Goal: Transaction & Acquisition: Purchase product/service

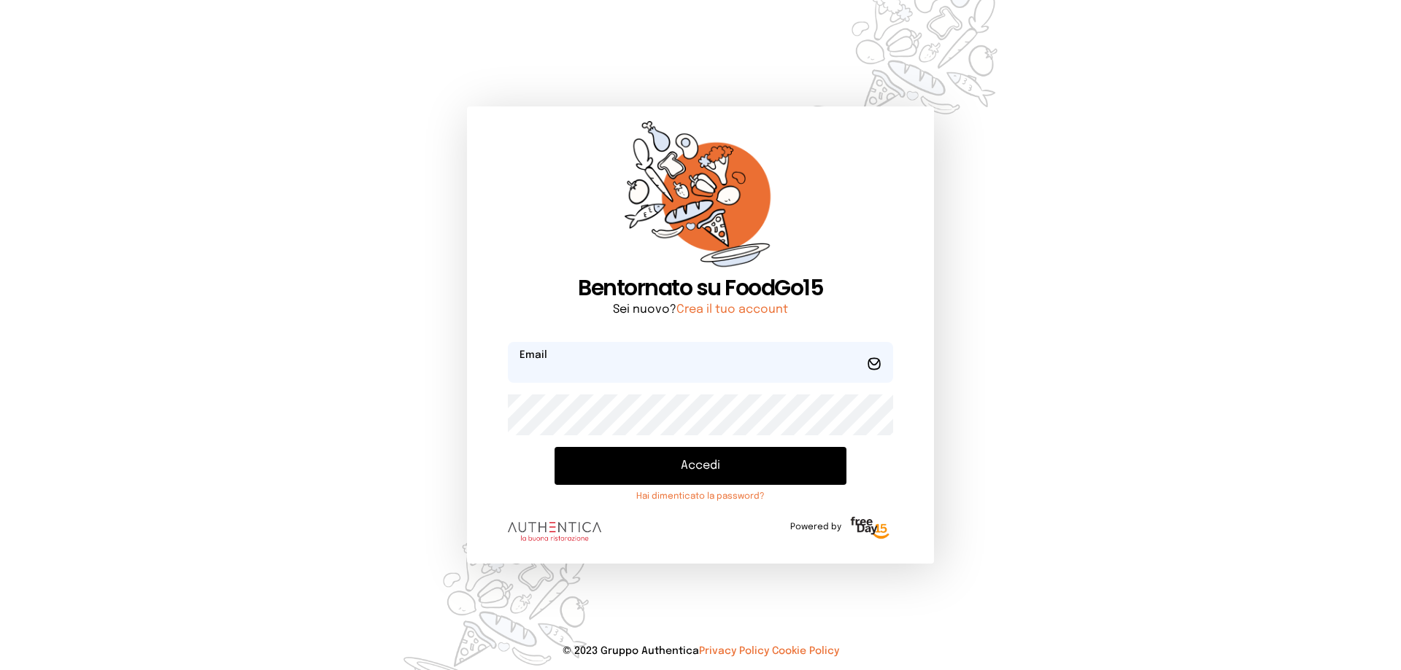
type input "**********"
click at [719, 460] on button "Accedi" at bounding box center [700, 466] width 292 height 38
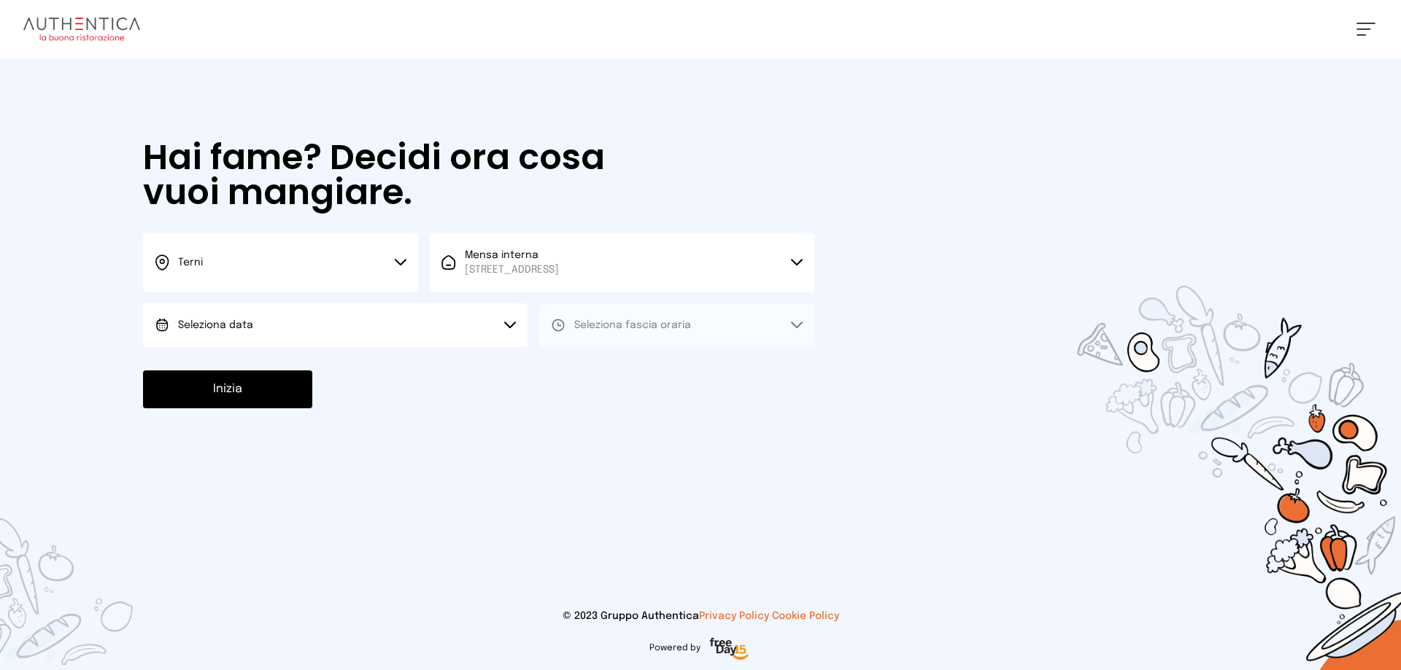
click at [236, 325] on span "Seleziona data" at bounding box center [215, 325] width 75 height 10
click at [283, 365] on li "[DATE], [DATE]" at bounding box center [335, 366] width 384 height 38
click at [597, 333] on button "Seleziona fascia oraria" at bounding box center [676, 325] width 275 height 44
click at [616, 366] on li "Pranzo" at bounding box center [676, 366] width 275 height 38
click at [274, 386] on button "Inizia" at bounding box center [227, 390] width 169 height 38
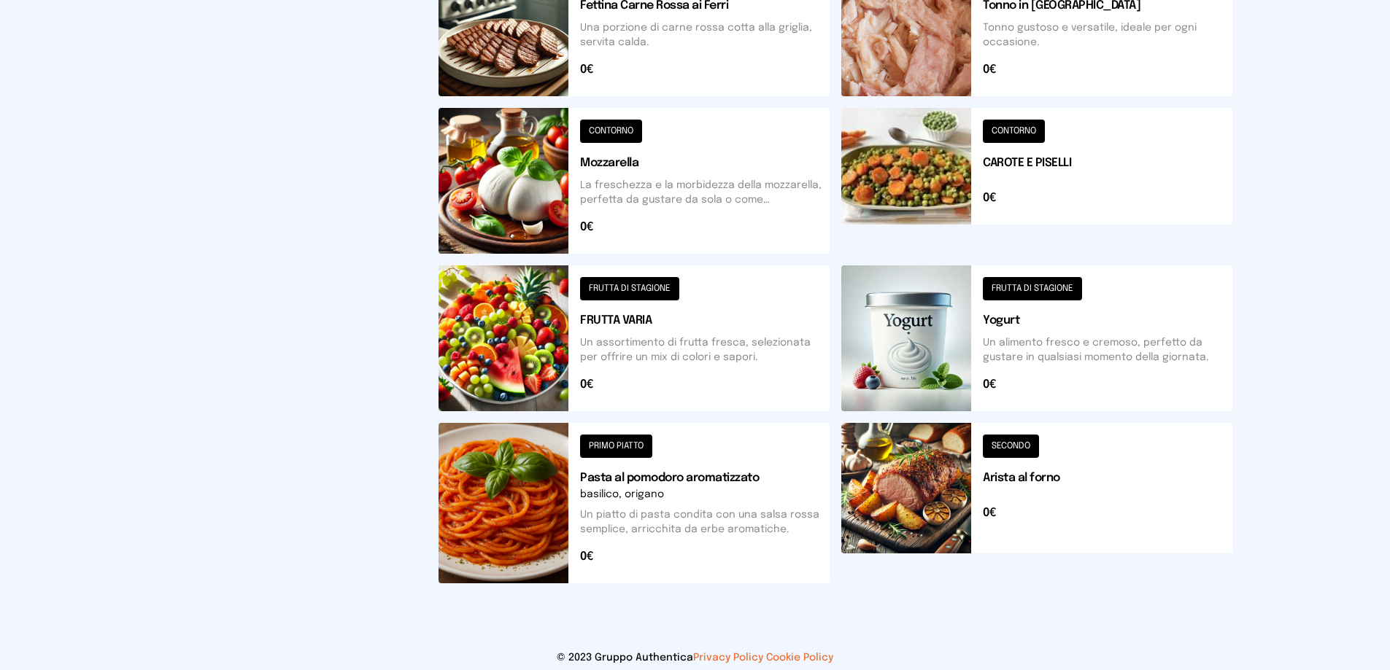
scroll to position [552, 0]
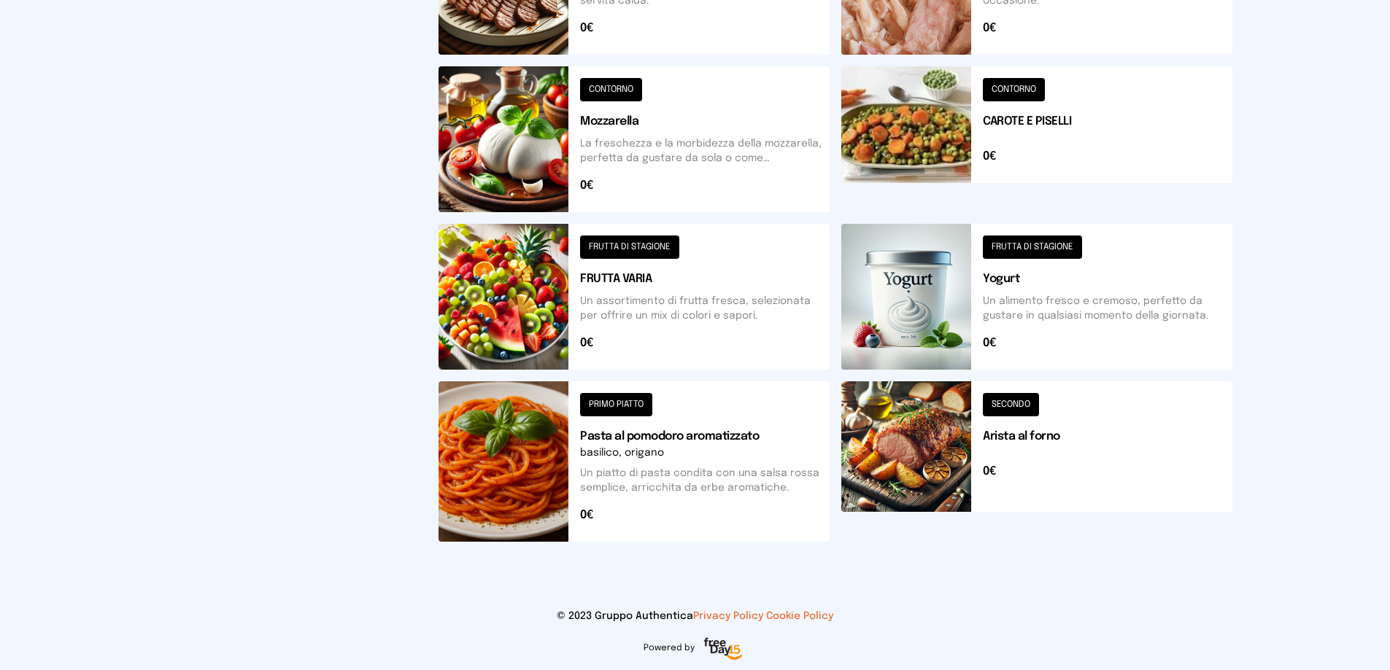
click at [629, 295] on button at bounding box center [633, 297] width 391 height 146
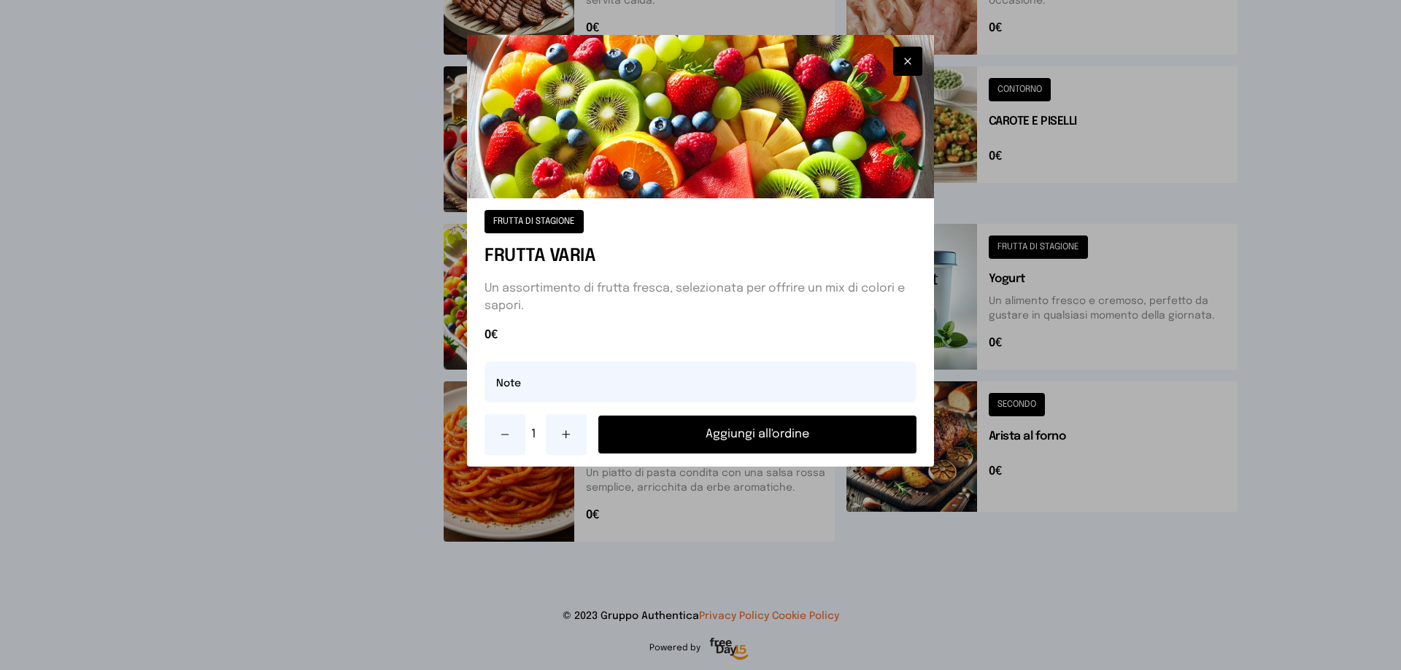
click at [751, 430] on button "Aggiungi all'ordine" at bounding box center [757, 435] width 318 height 38
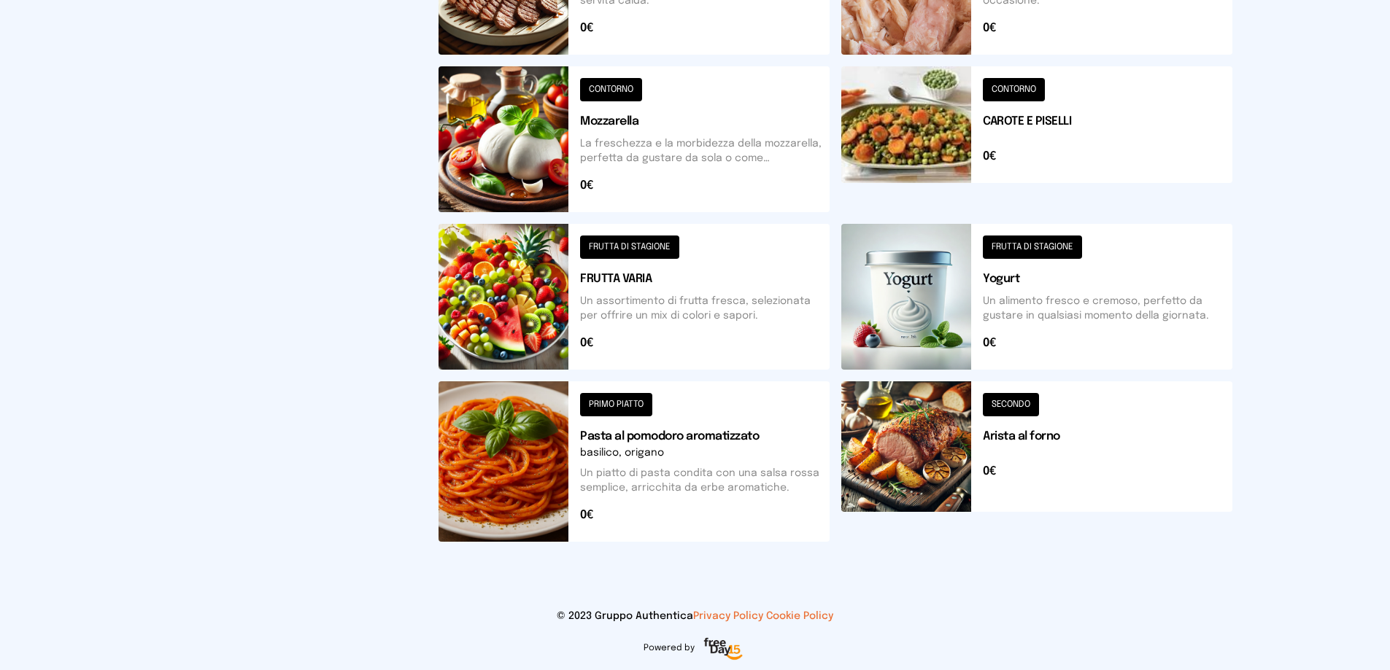
click at [1010, 301] on button at bounding box center [1036, 297] width 391 height 146
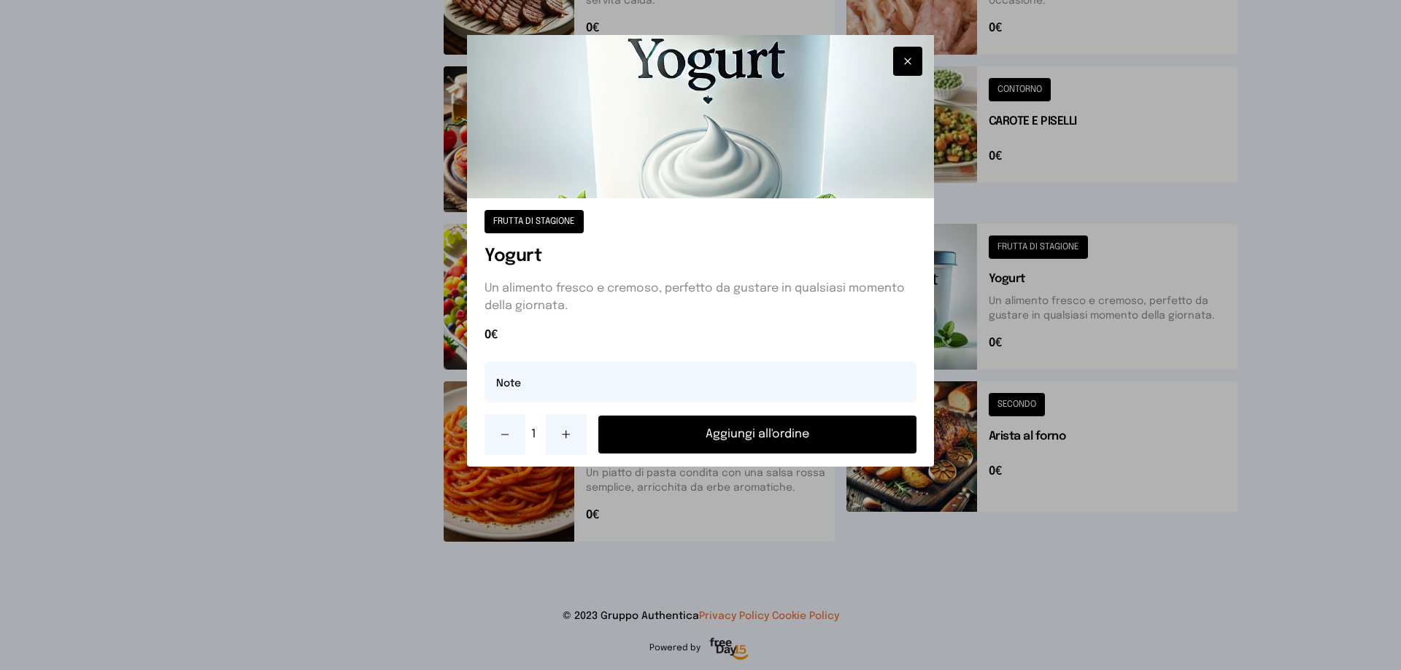
click at [841, 440] on button "Aggiungi all'ordine" at bounding box center [757, 435] width 318 height 38
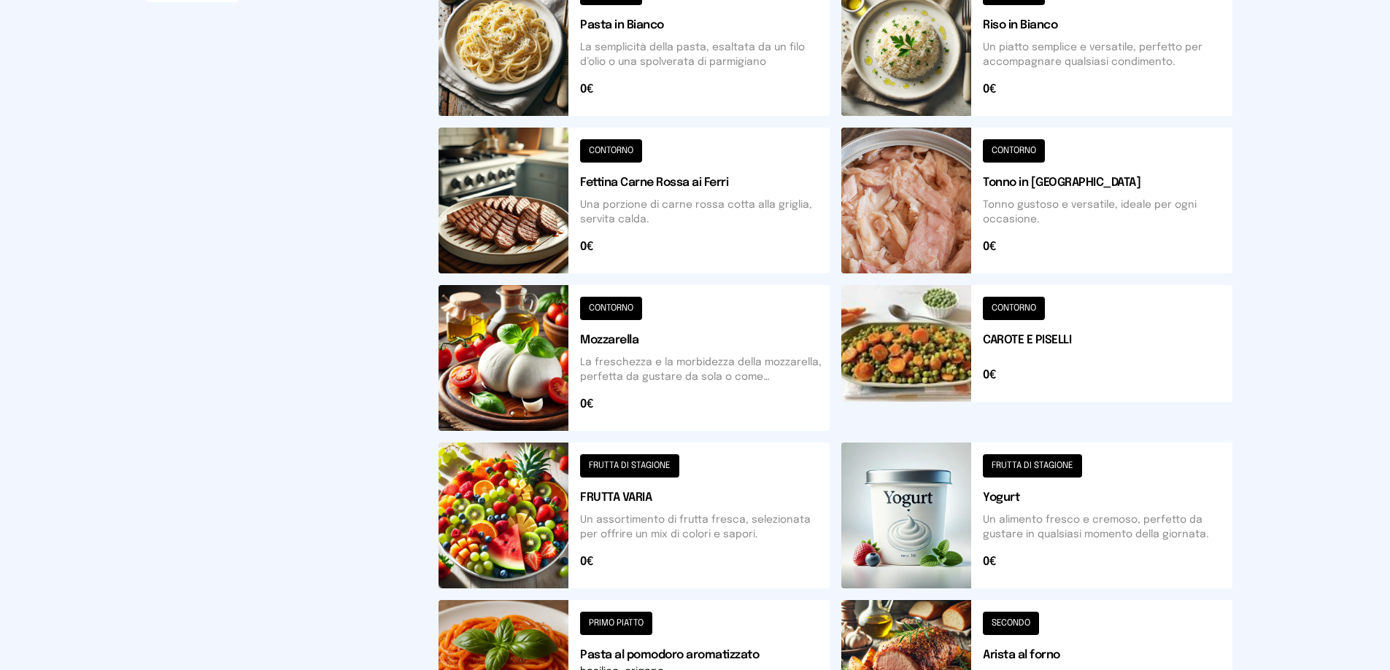
scroll to position [187, 0]
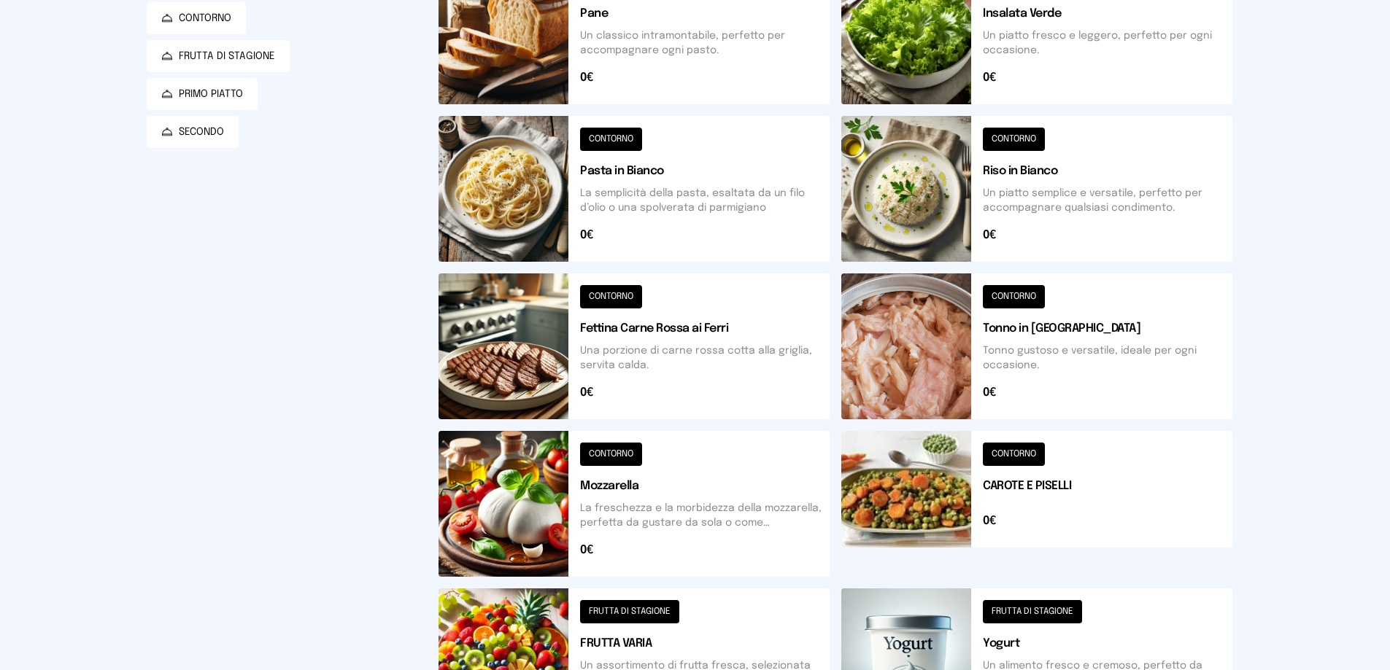
click at [946, 498] on button at bounding box center [1036, 504] width 391 height 146
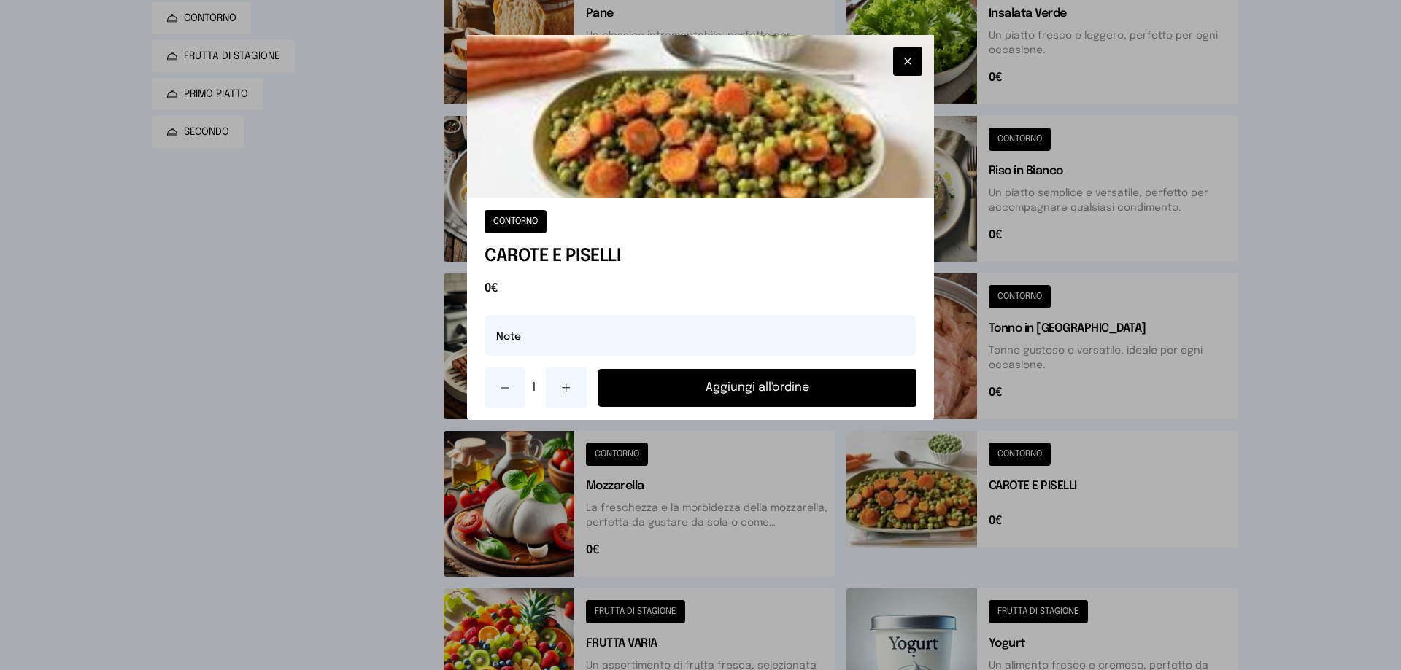
click at [847, 395] on button "Aggiungi all'ordine" at bounding box center [757, 388] width 318 height 38
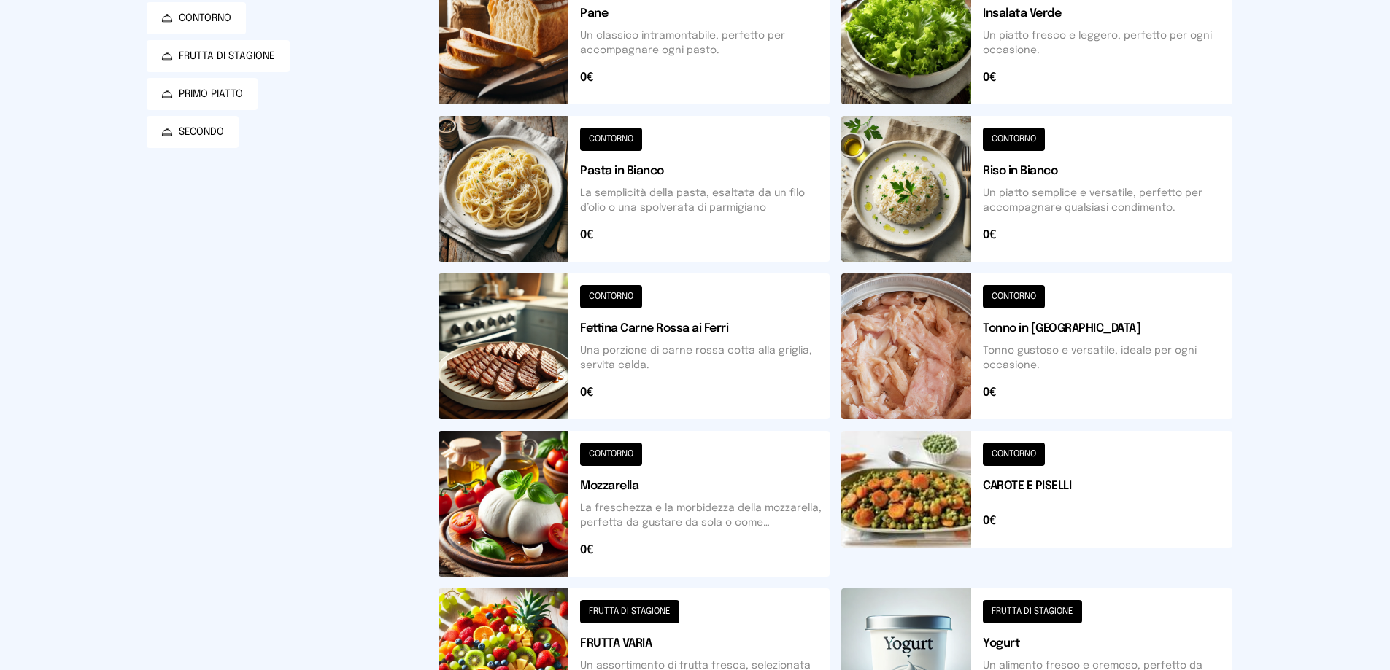
click at [969, 206] on button at bounding box center [1036, 189] width 391 height 146
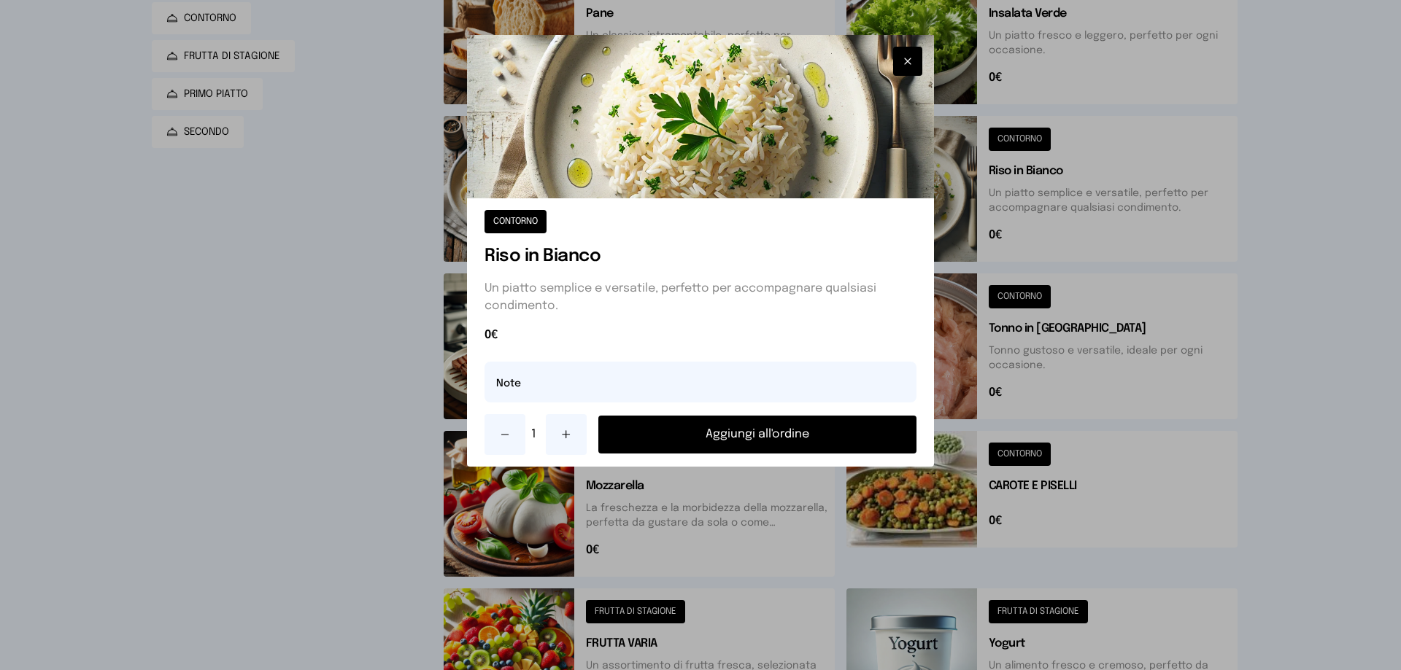
click at [761, 445] on button "Aggiungi all'ordine" at bounding box center [757, 435] width 318 height 38
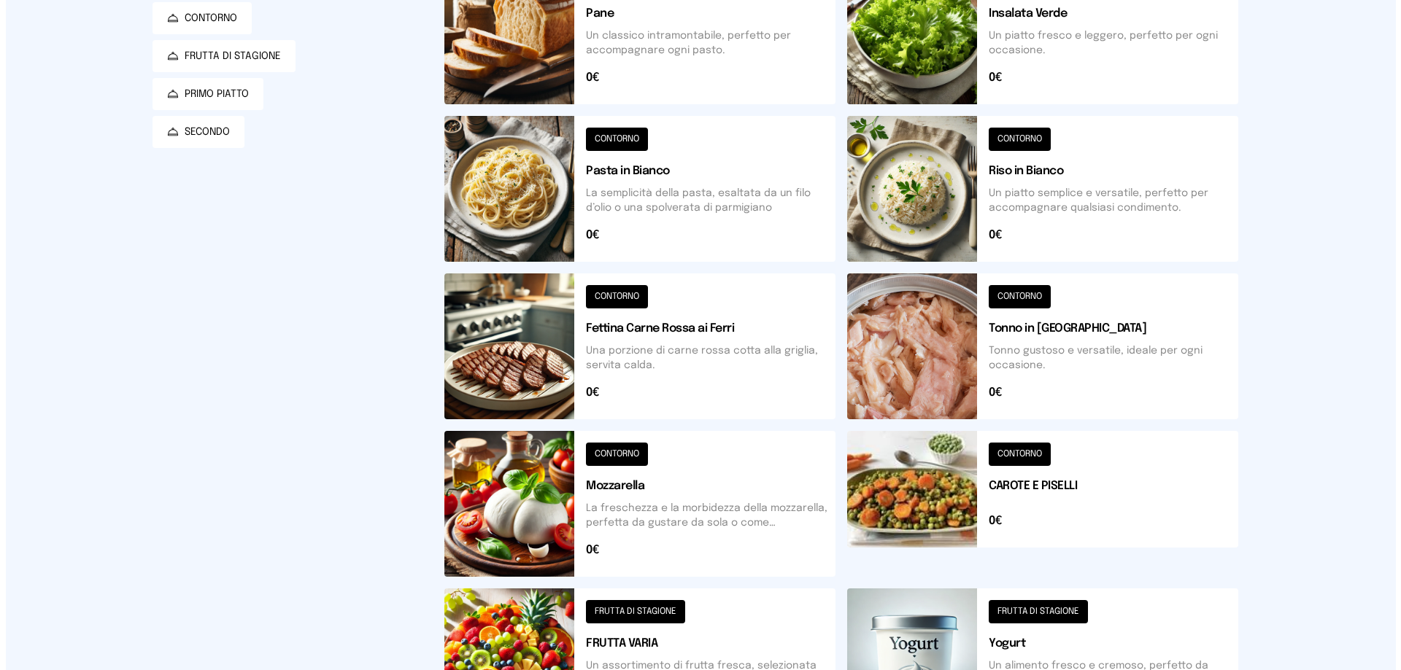
scroll to position [0, 0]
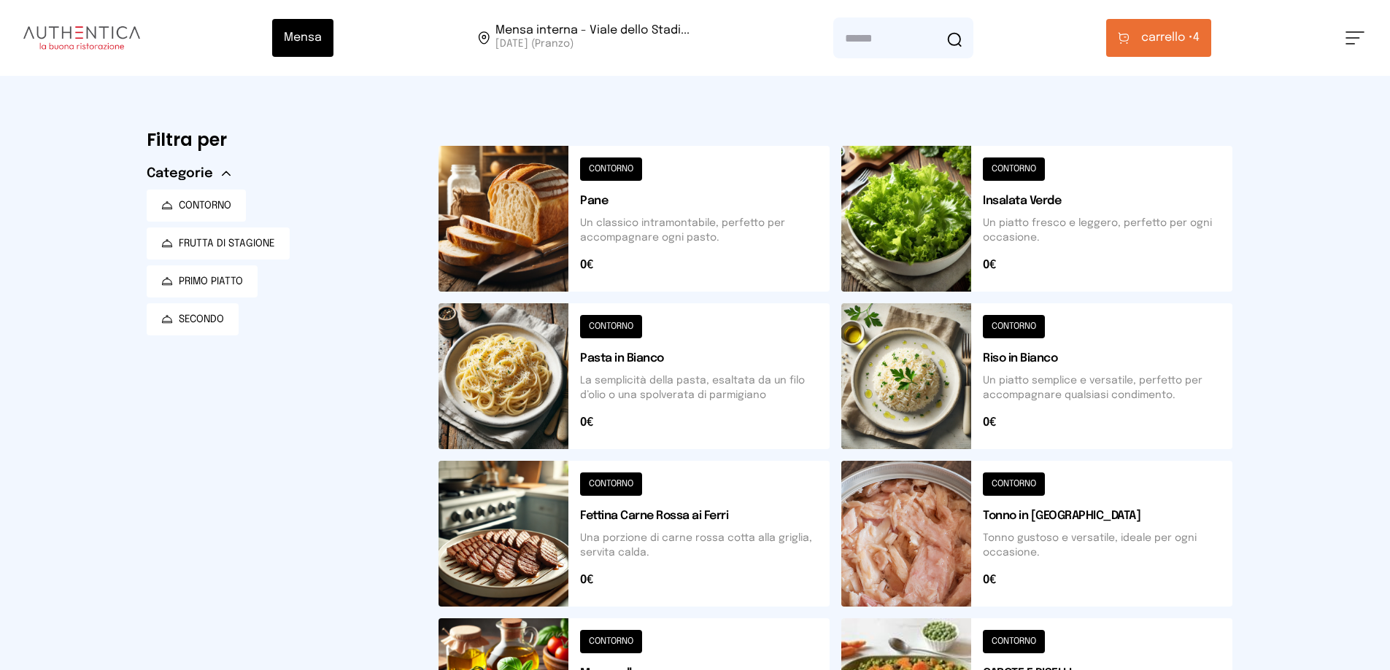
click at [1153, 38] on span "carrello •" at bounding box center [1167, 38] width 52 height 18
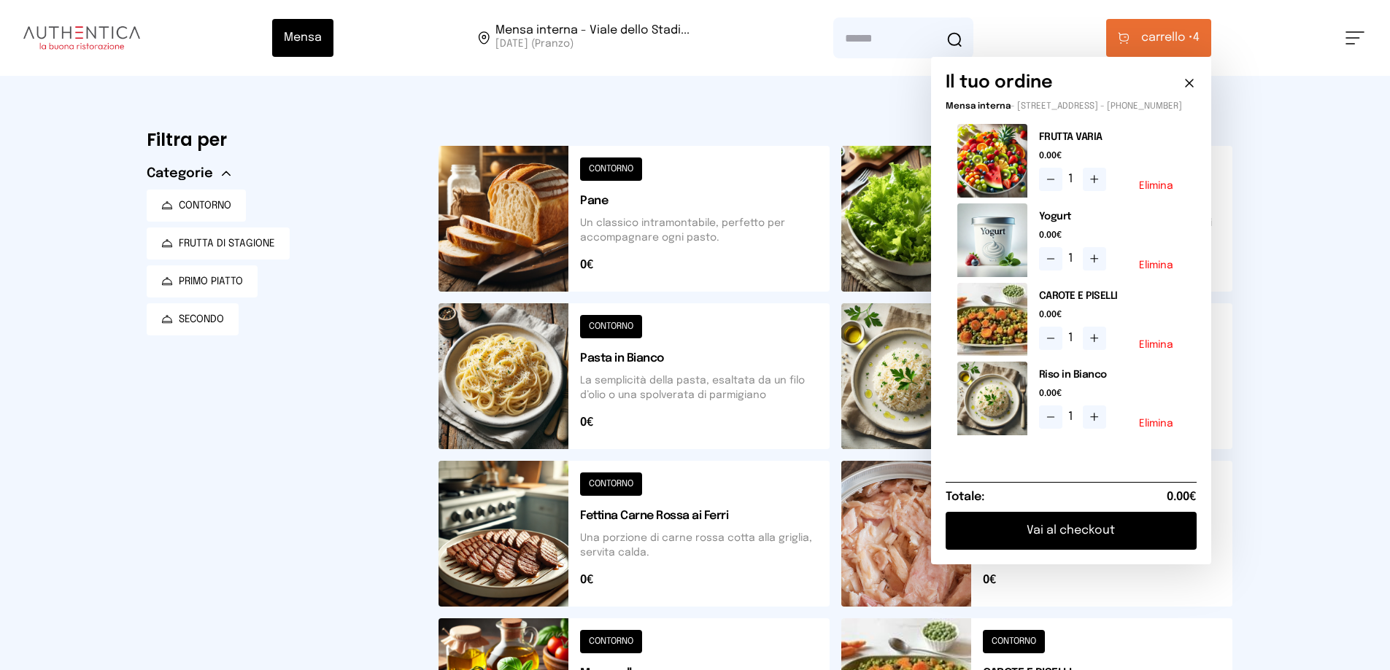
click at [1068, 540] on button "Vai al checkout" at bounding box center [1071, 531] width 251 height 38
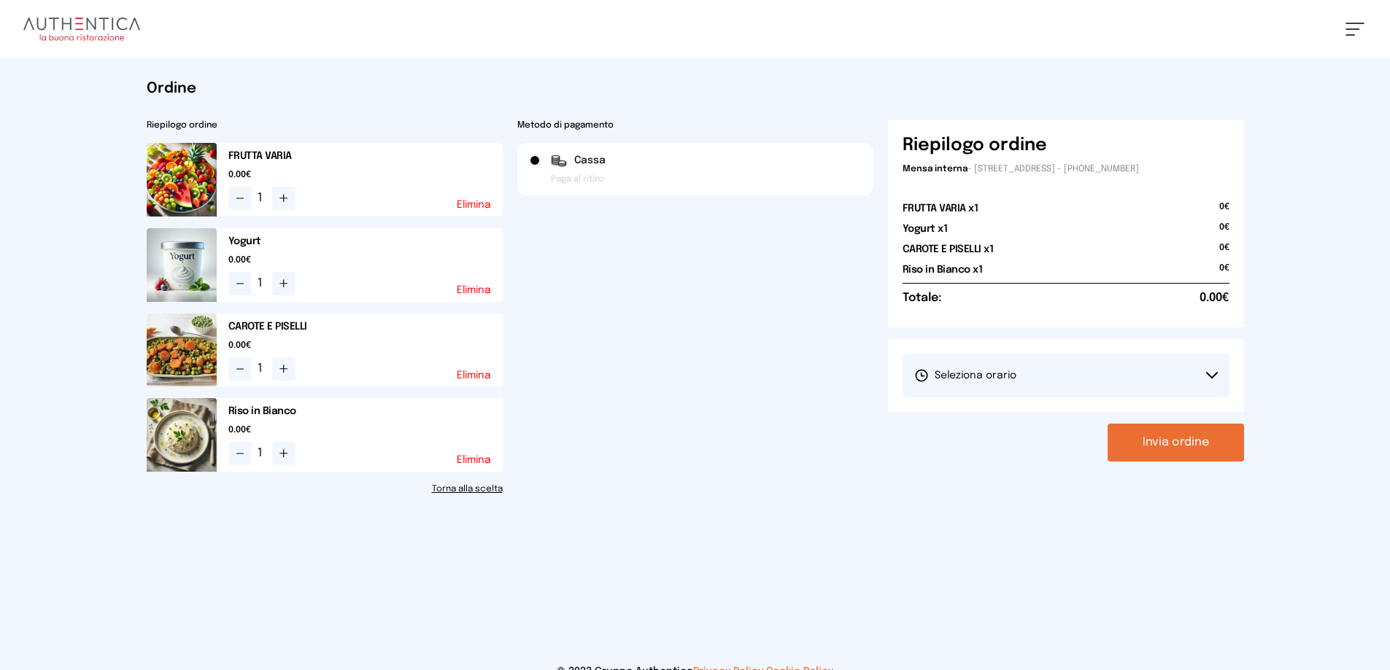
click at [982, 381] on span "Seleziona orario" at bounding box center [965, 375] width 102 height 15
click at [1019, 417] on span "1° Turno (13:00 - 15:00)" at bounding box center [969, 416] width 110 height 15
click at [1156, 442] on button "Invia ordine" at bounding box center [1175, 443] width 136 height 38
